Goal: Information Seeking & Learning: Understand process/instructions

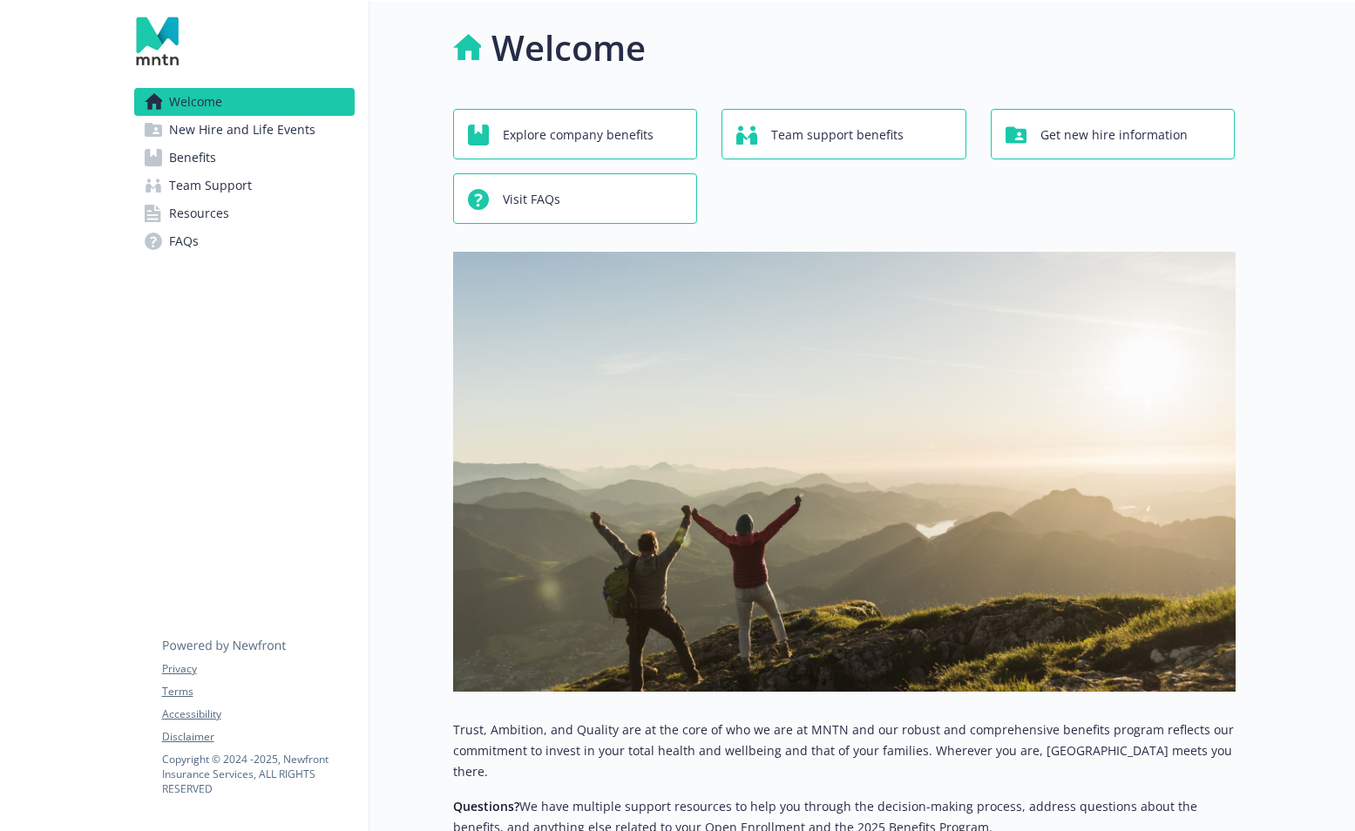
click at [249, 156] on link "Benefits" at bounding box center [244, 158] width 220 height 28
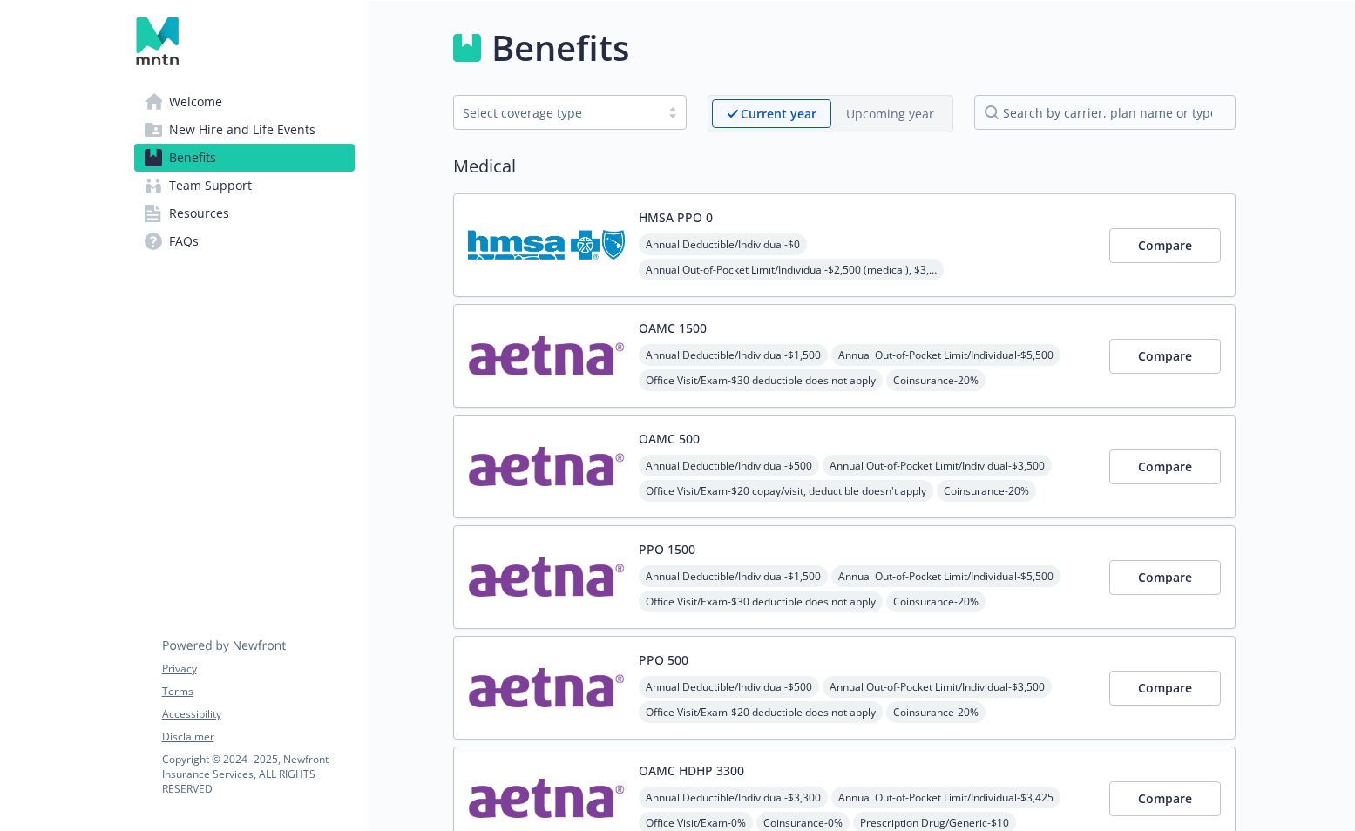
click at [218, 215] on span "Resources" at bounding box center [199, 213] width 60 height 28
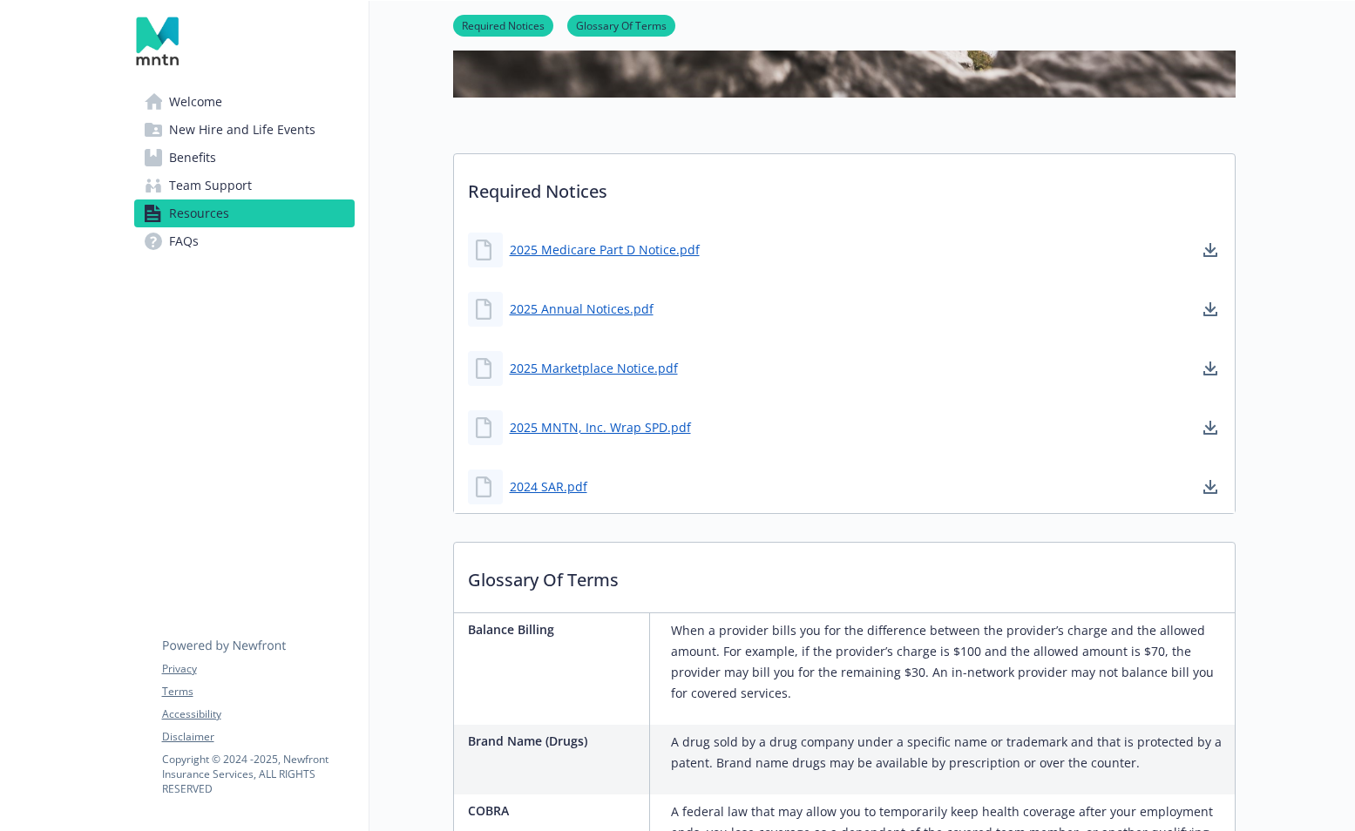
scroll to position [627, 0]
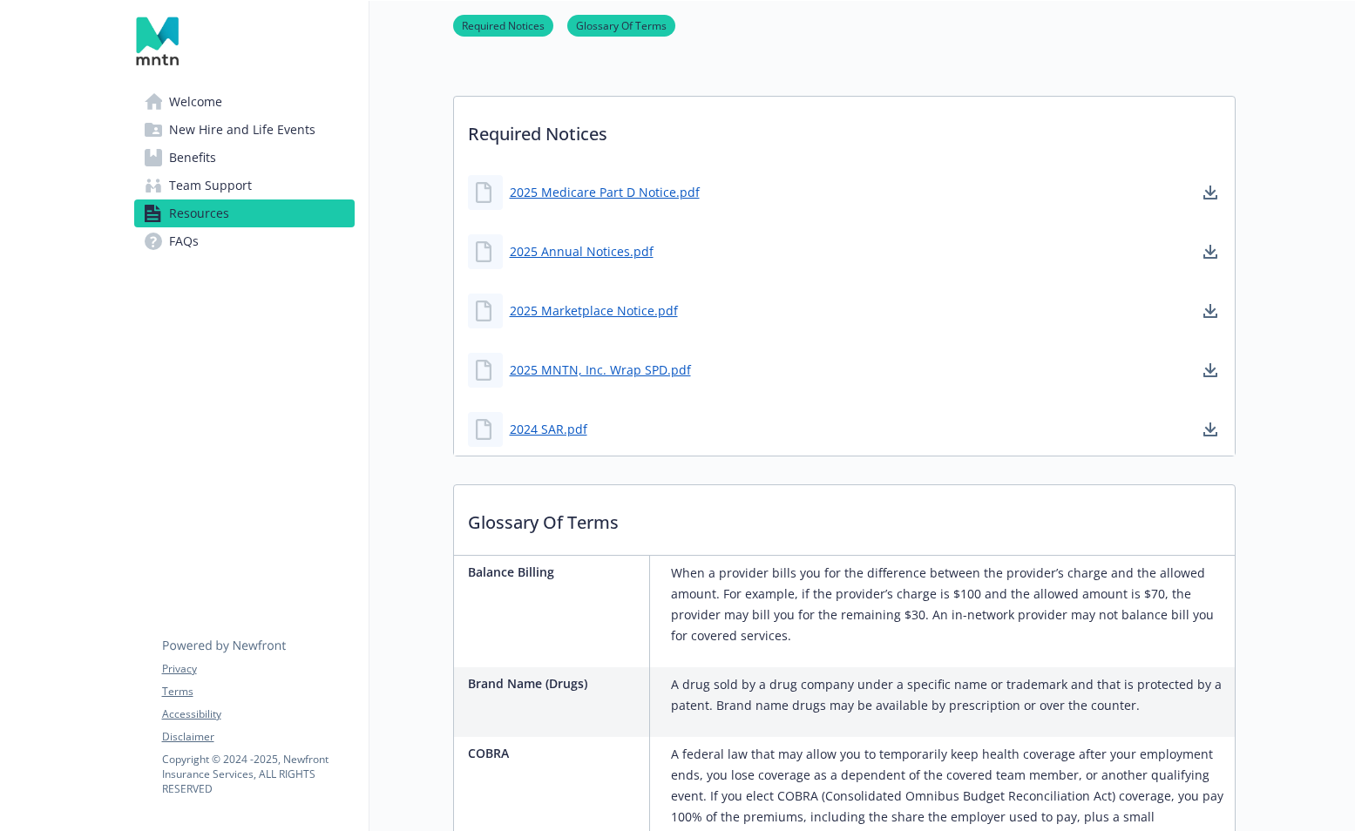
click at [258, 191] on link "Team Support" at bounding box center [244, 186] width 220 height 28
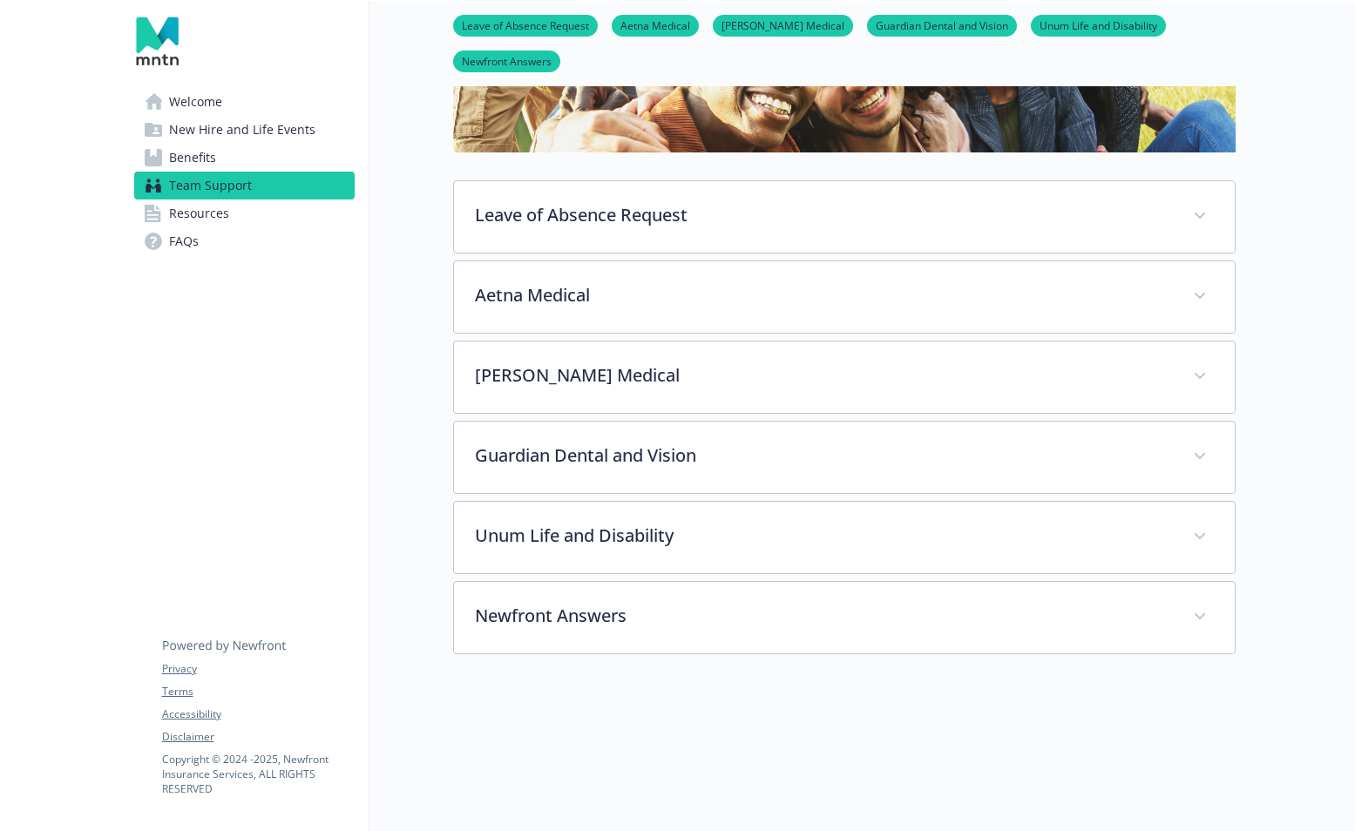
scroll to position [347, 0]
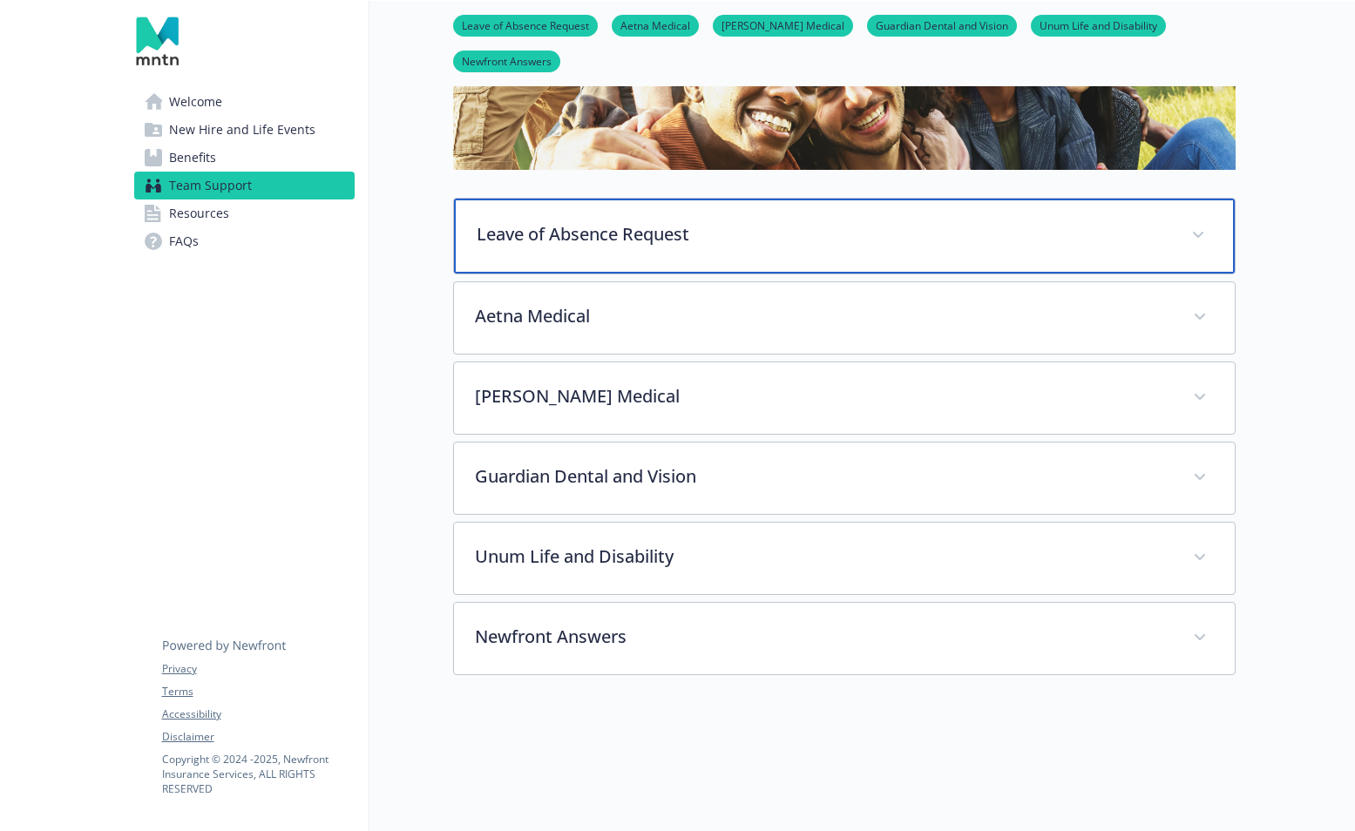
click at [552, 237] on p "Leave of Absence Request" at bounding box center [822, 234] width 693 height 26
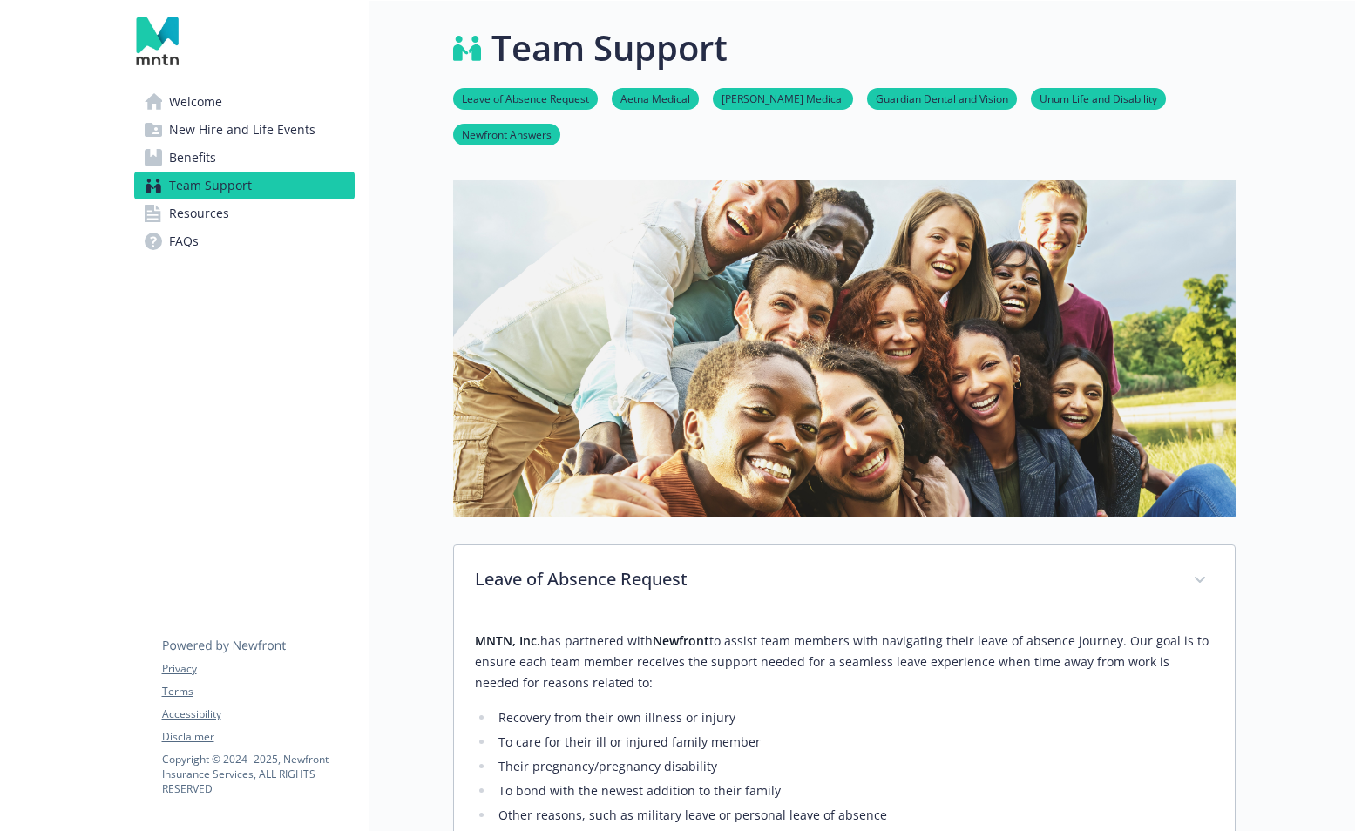
scroll to position [0, 0]
click at [282, 159] on link "Benefits" at bounding box center [244, 158] width 220 height 28
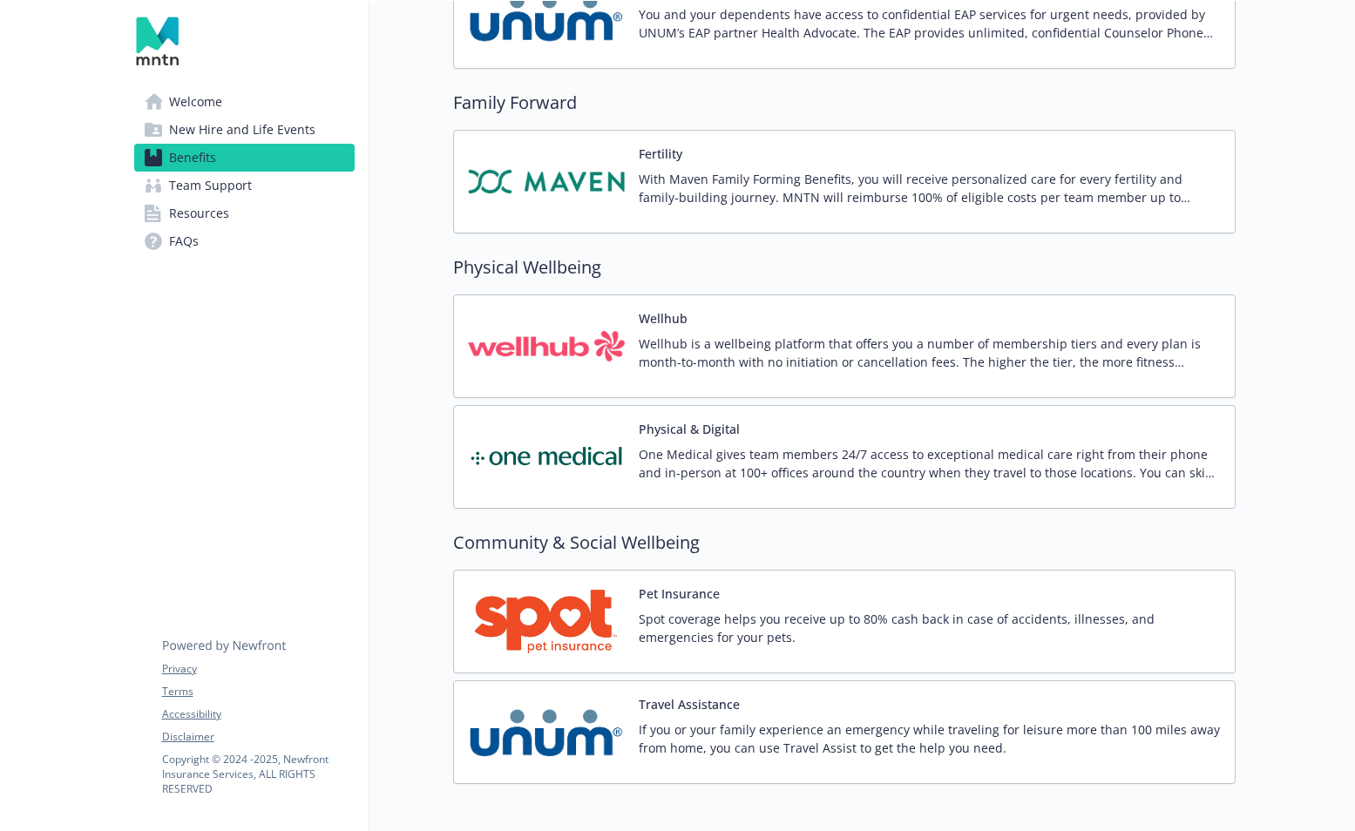
scroll to position [3561, 0]
